Goal: Information Seeking & Learning: Learn about a topic

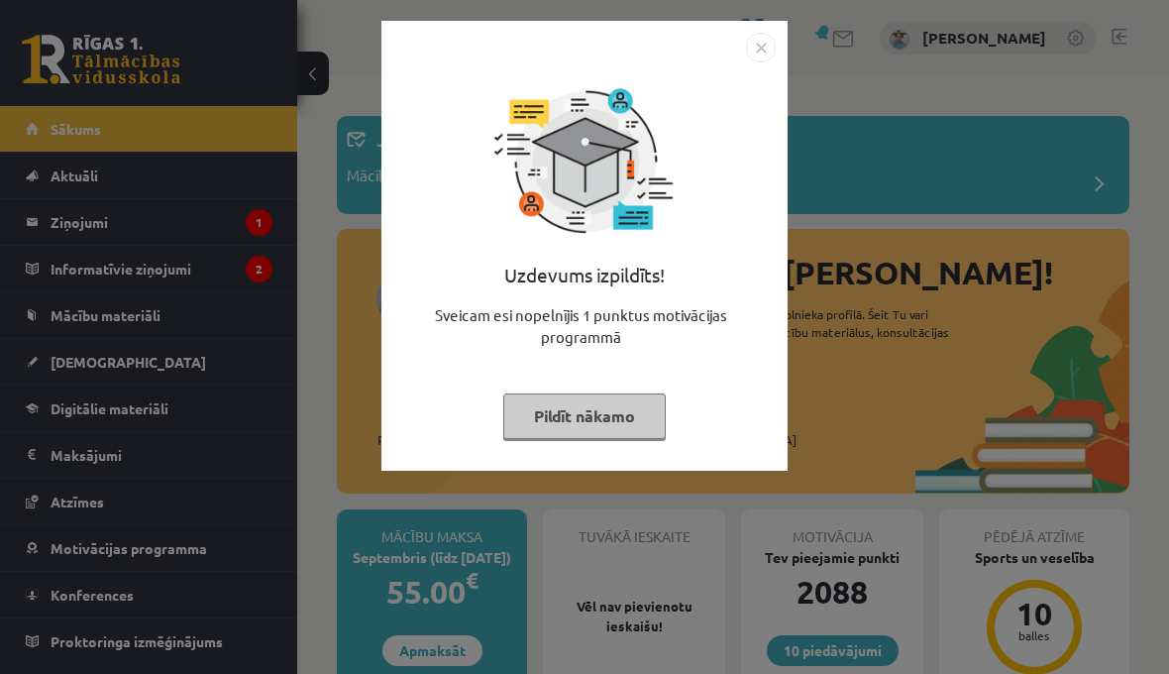
click at [728, 55] on div at bounding box center [584, 48] width 383 height 30
click at [769, 35] on img "Close" at bounding box center [761, 48] width 30 height 30
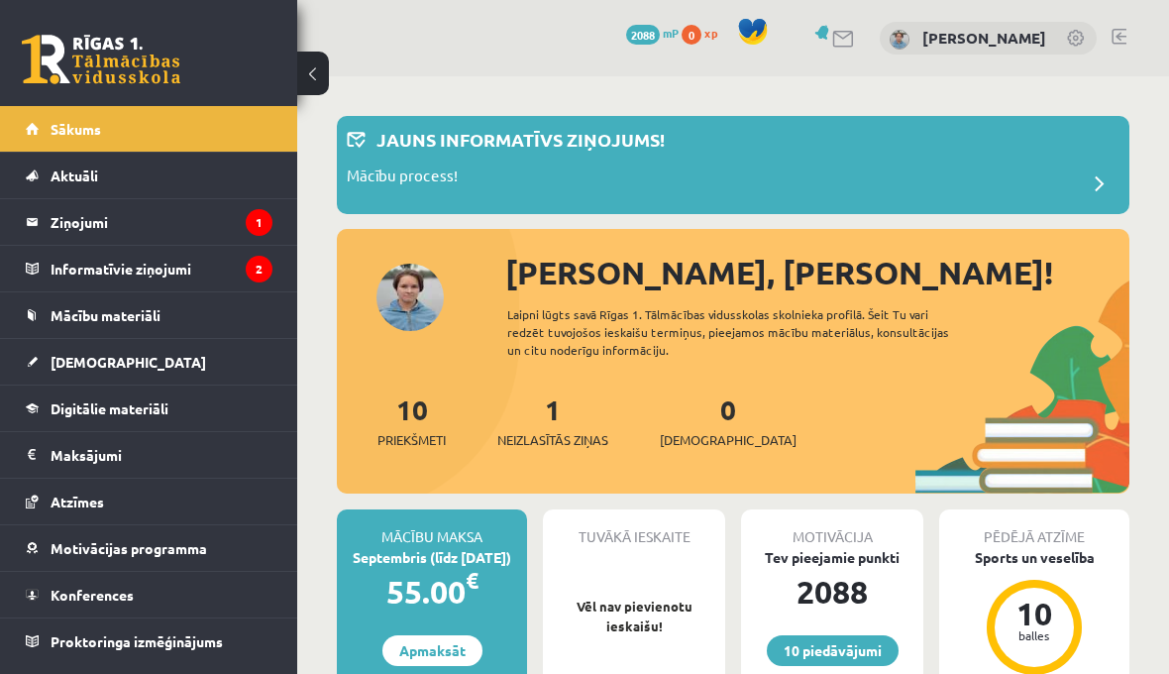
click at [71, 232] on legend "Ziņojumi 1" at bounding box center [162, 222] width 222 height 46
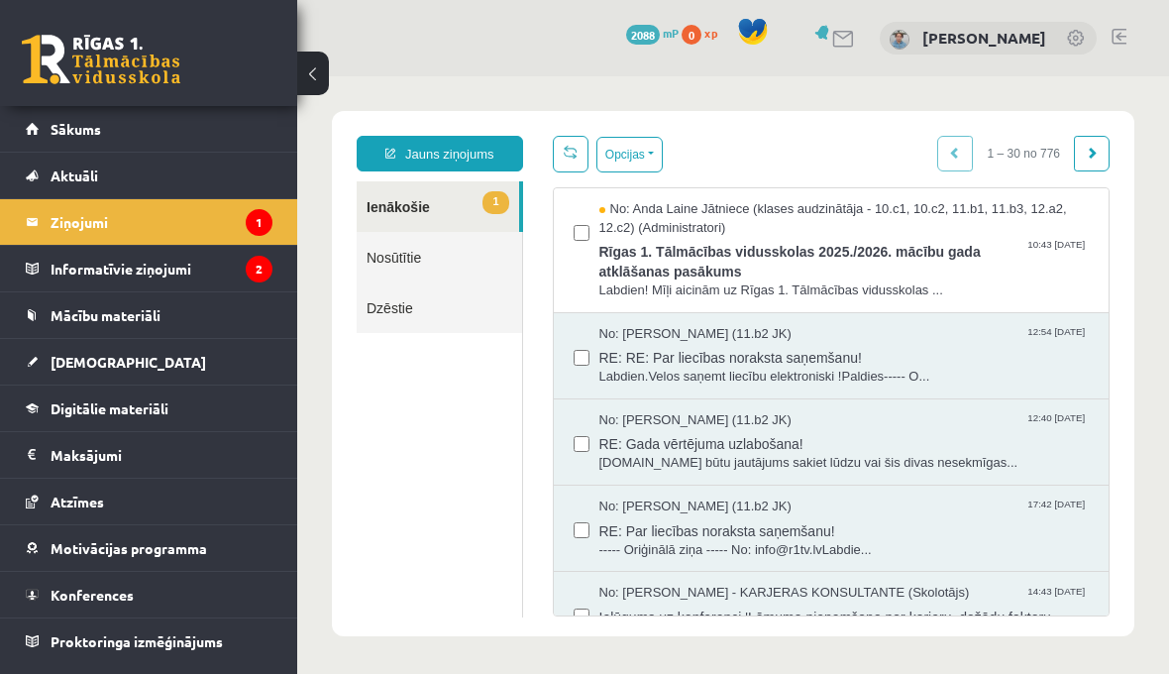
click at [916, 230] on span "No: Anda Laine Jātniece (klases audzinātāja - 10.c1, 10.c2, 11.b1, 11.b3, 12.a2…" at bounding box center [845, 218] width 491 height 37
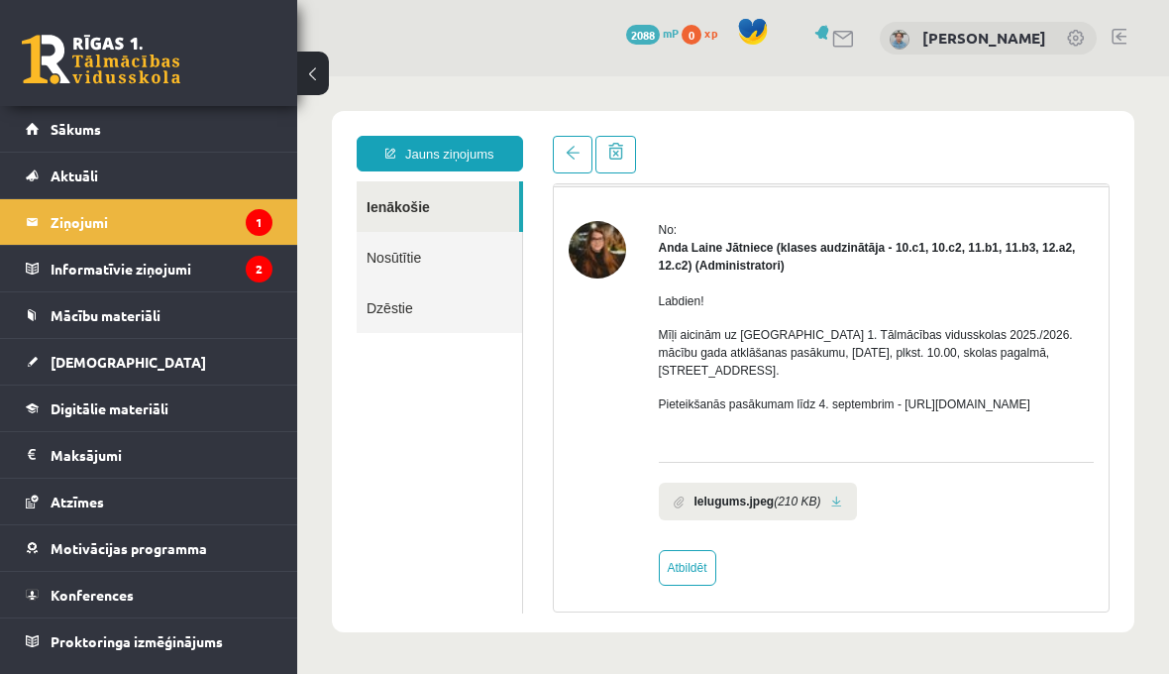
scroll to position [56, 0]
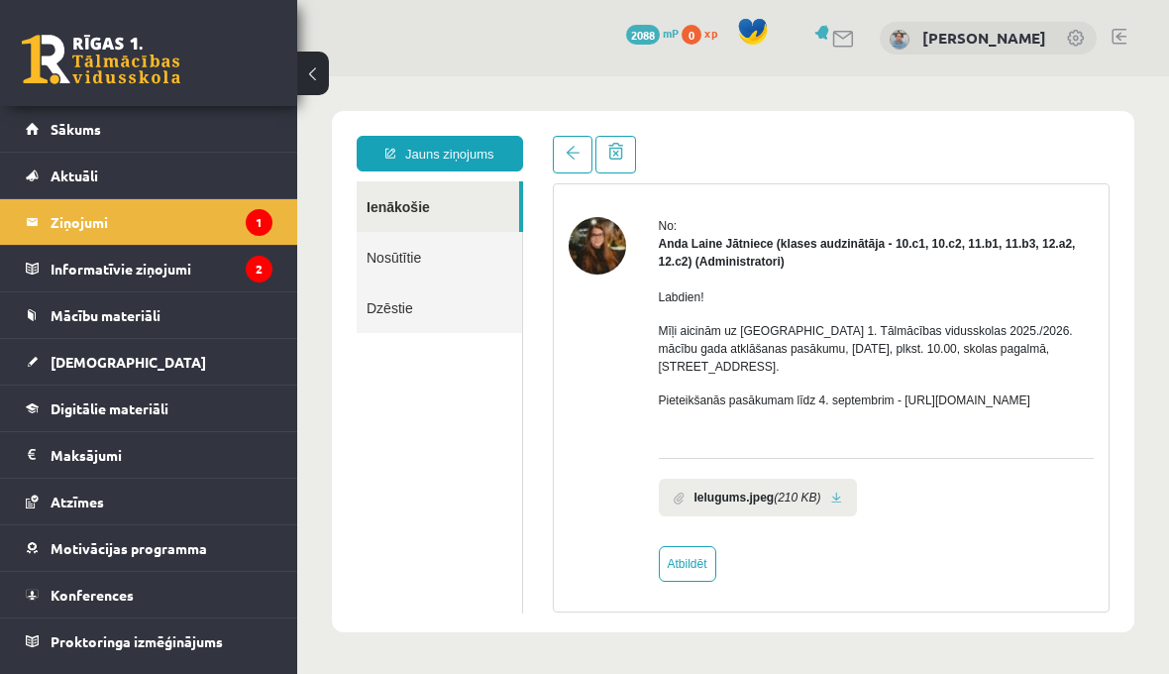
click at [836, 504] on link at bounding box center [836, 498] width 11 height 13
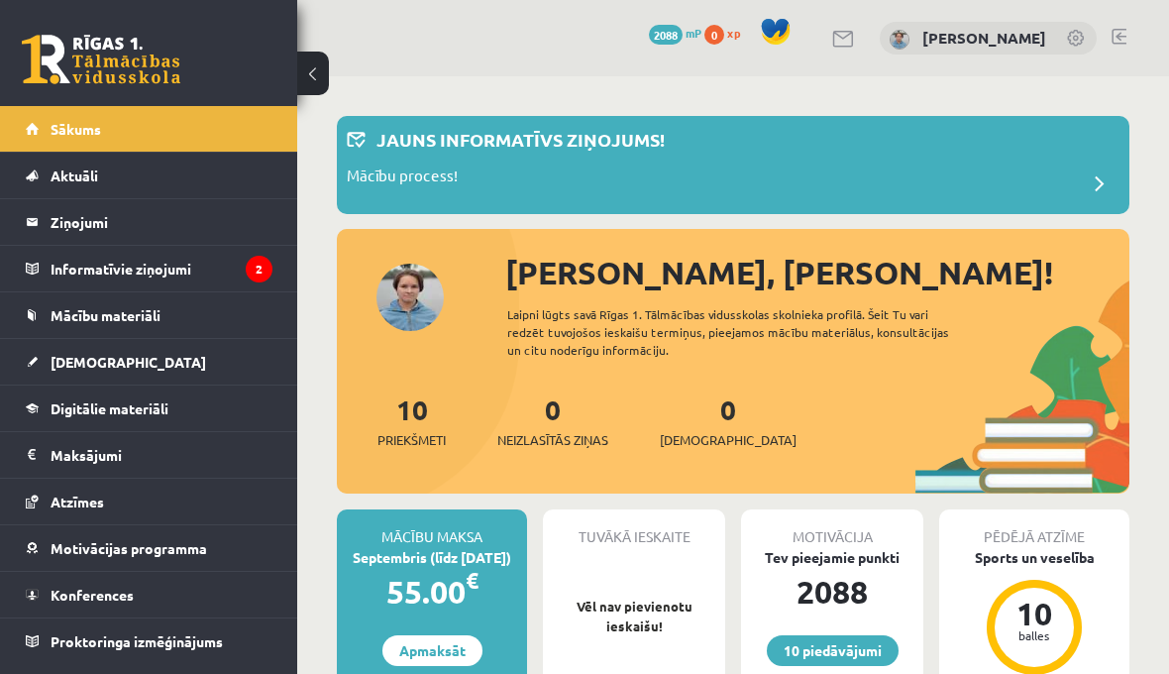
click at [76, 264] on legend "Informatīvie ziņojumi 2" at bounding box center [162, 269] width 222 height 46
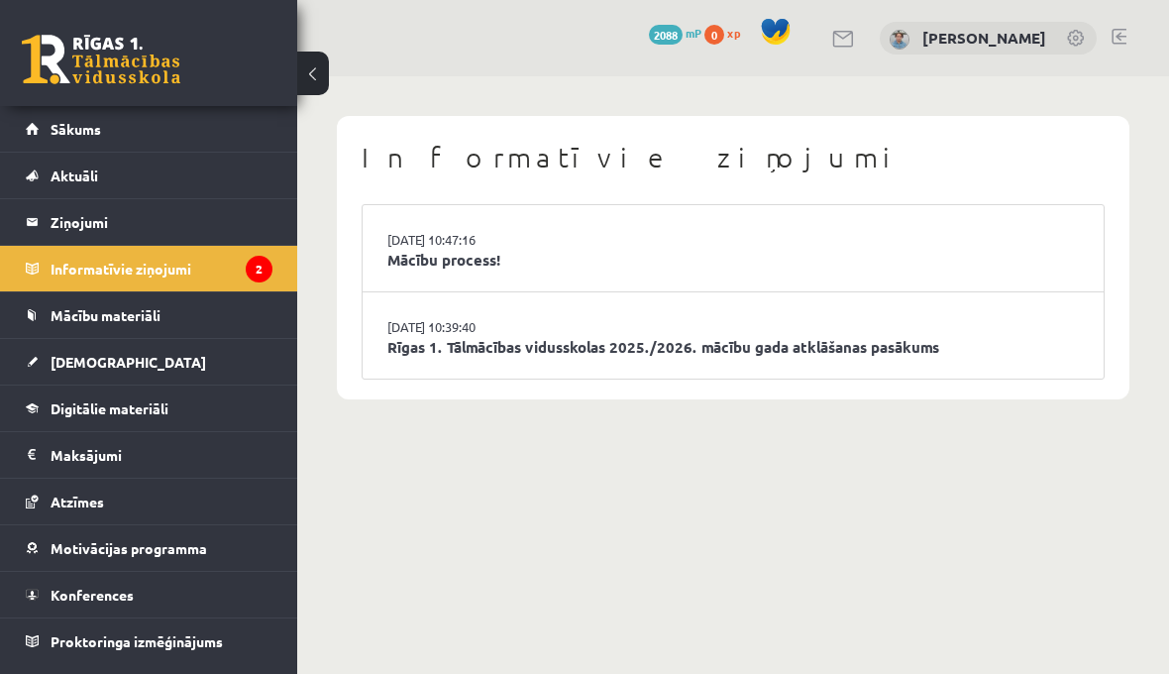
click at [68, 231] on legend "Ziņojumi 0" at bounding box center [162, 222] width 222 height 46
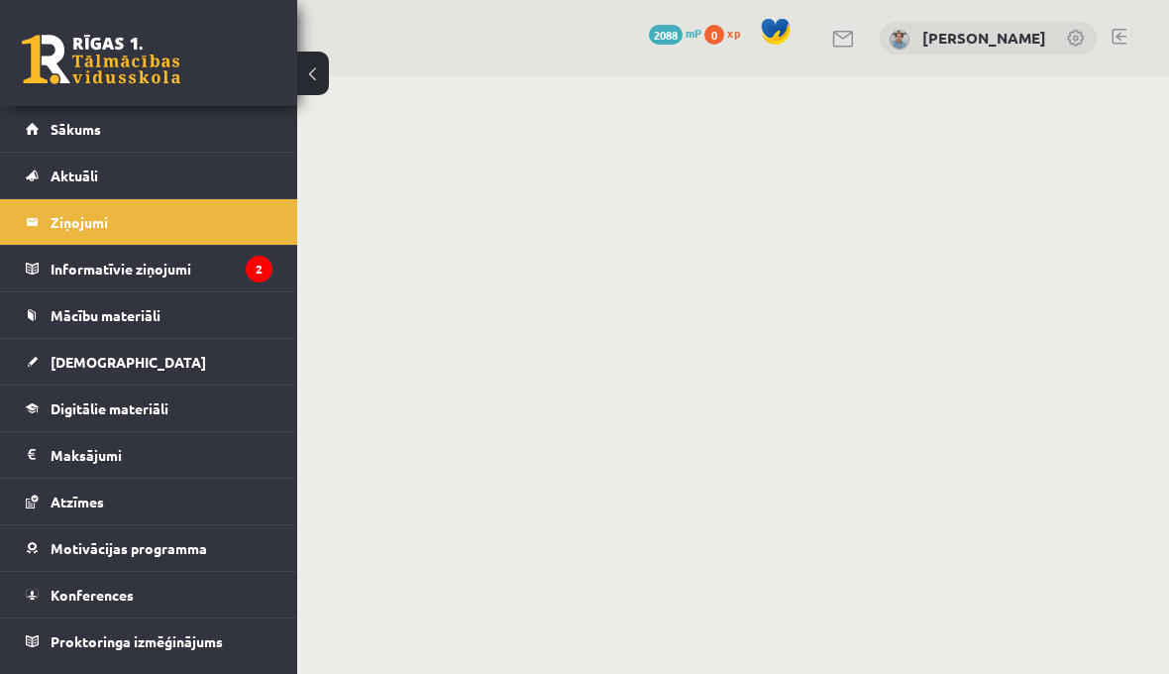
click at [62, 348] on link "[DEMOGRAPHIC_DATA]" at bounding box center [149, 362] width 247 height 46
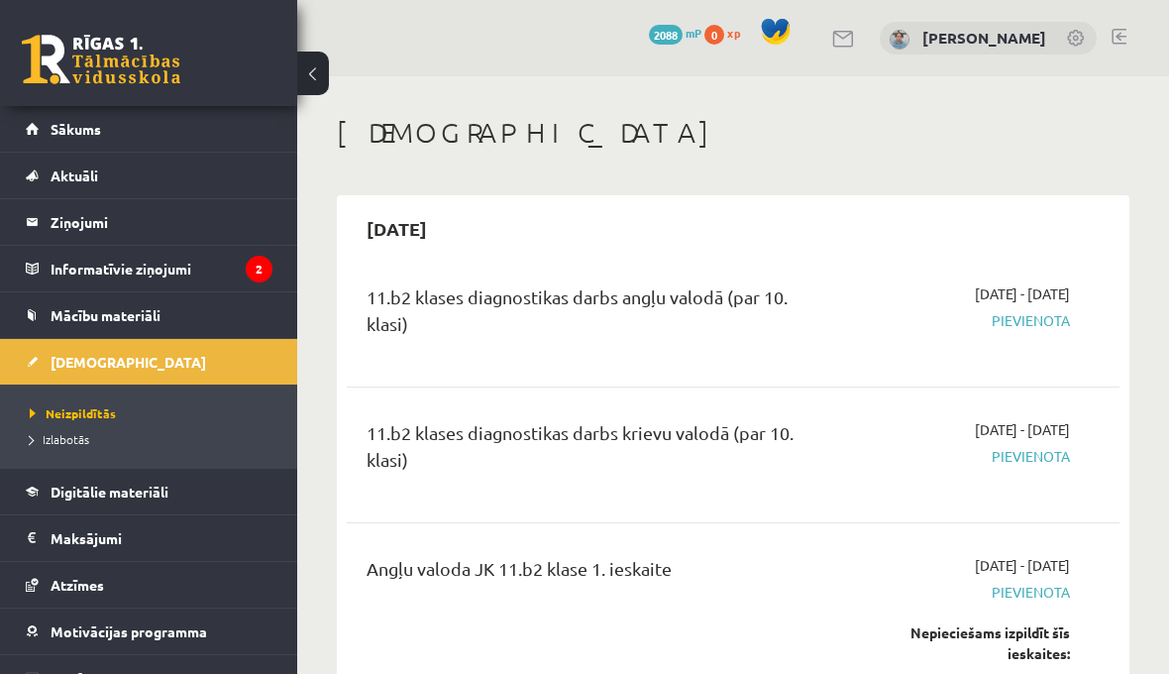
click at [61, 313] on span "Mācību materiāli" at bounding box center [106, 315] width 110 height 18
